Goal: Navigation & Orientation: Find specific page/section

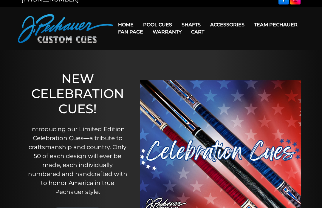
scroll to position [11, 0]
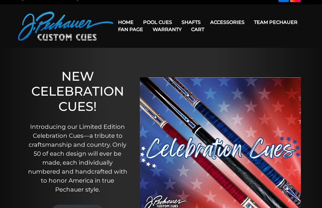
click at [249, 23] on link "Team Pechauer" at bounding box center [275, 22] width 53 height 15
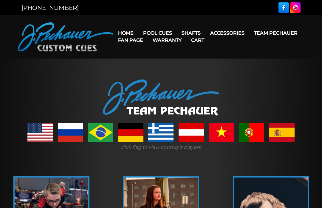
click at [249, 32] on link "Team Pechauer" at bounding box center [275, 32] width 53 height 15
click at [249, 33] on link "Team Pechauer" at bounding box center [275, 32] width 53 height 15
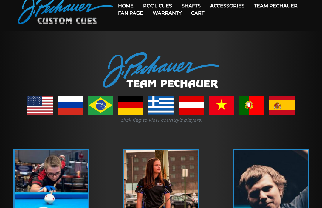
scroll to position [28, 0]
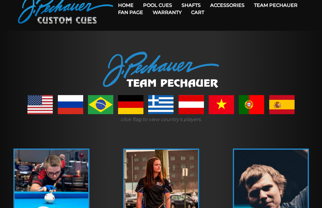
click at [36, 103] on link at bounding box center [39, 104] width 25 height 19
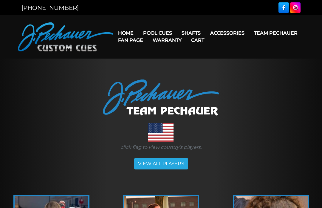
click at [148, 36] on link "Fan Page" at bounding box center [130, 40] width 35 height 15
click at [160, 43] on link "Celebration Cue" at bounding box center [175, 41] width 73 height 8
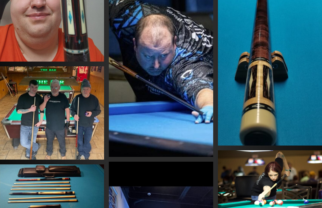
scroll to position [521, 0]
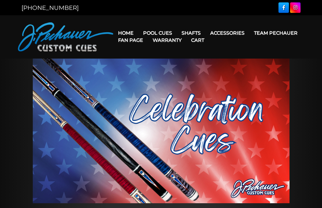
click at [249, 33] on link "Team Pechauer" at bounding box center [275, 32] width 53 height 15
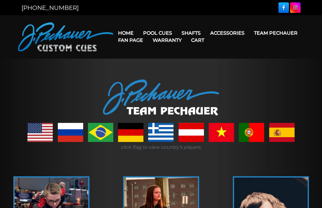
click at [154, 71] on link "Champion Collection" at bounding box center [175, 67] width 73 height 8
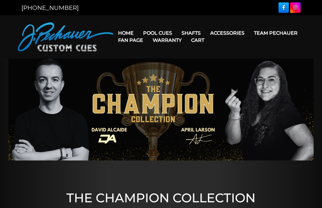
click at [249, 33] on link "Team Pechauer" at bounding box center [275, 32] width 53 height 15
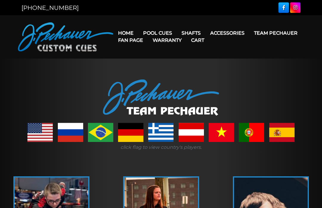
click at [155, 88] on link "People’s Choice Cues" at bounding box center [175, 84] width 73 height 8
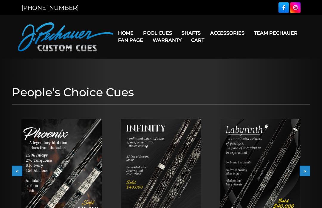
click at [249, 33] on link "Team Pechauer" at bounding box center [275, 32] width 53 height 15
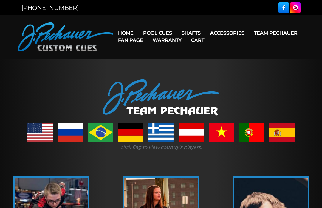
click at [249, 34] on link "Team Pechauer" at bounding box center [275, 32] width 53 height 15
click at [154, 62] on link "Pro Series (R) – NEW" at bounding box center [175, 58] width 73 height 8
click at [249, 33] on link "Team Pechauer" at bounding box center [275, 32] width 53 height 15
click at [152, 96] on link "Brett Favre Ltd Edition Cue" at bounding box center [175, 92] width 73 height 8
click at [150, 43] on link "Celebration Cue" at bounding box center [175, 41] width 73 height 8
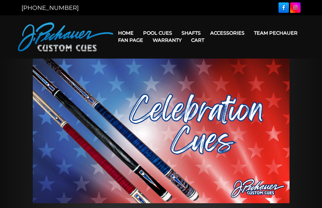
click at [150, 54] on link "JP Series (T) – NEW" at bounding box center [175, 50] width 73 height 8
